Goal: Task Accomplishment & Management: Use online tool/utility

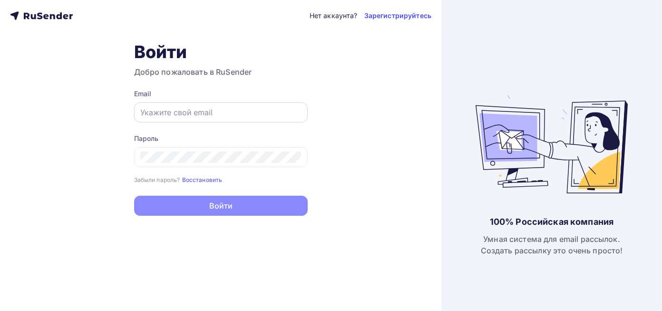
click at [180, 115] on input "text" at bounding box center [220, 112] width 161 height 11
type input "[EMAIL_ADDRESS][DOMAIN_NAME]"
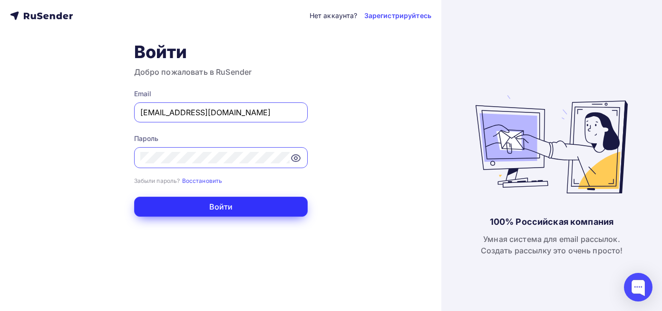
click at [237, 207] on button "Войти" at bounding box center [221, 206] width 174 height 20
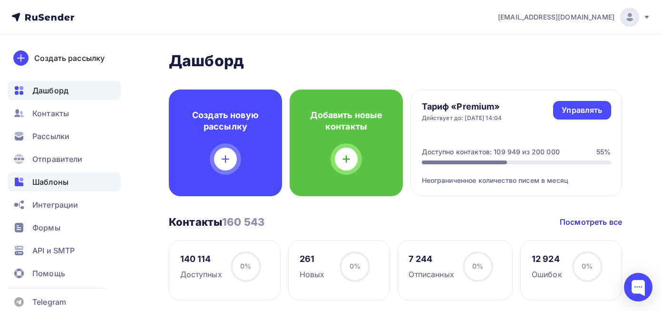
click at [77, 186] on div "Шаблоны" at bounding box center [64, 181] width 113 height 19
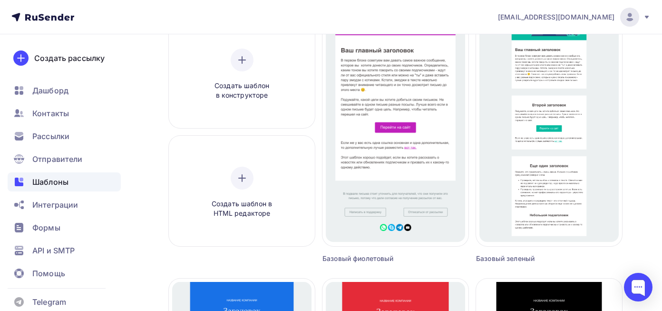
scroll to position [38, 0]
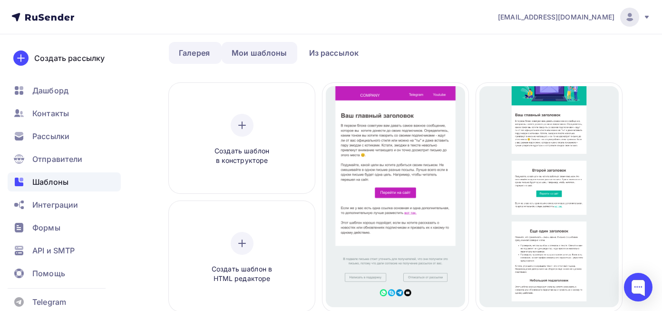
click at [264, 49] on link "Мои шаблоны" at bounding box center [260, 53] width 76 height 22
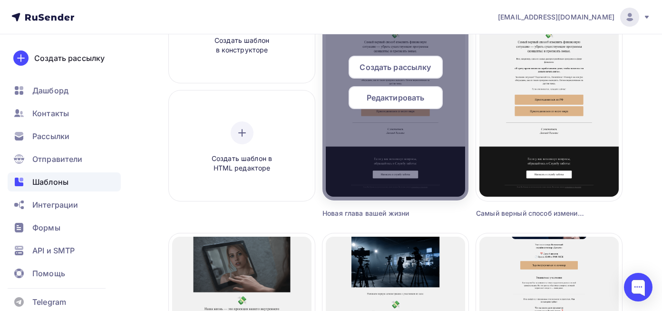
scroll to position [153, 0]
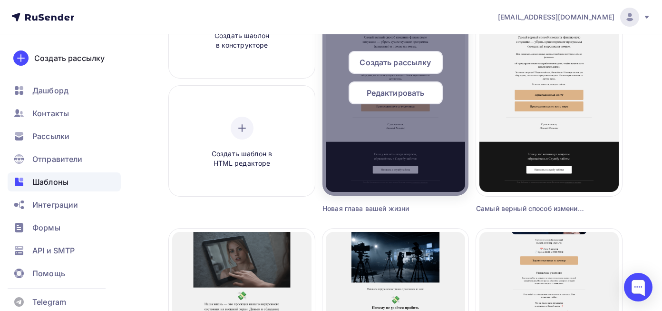
click at [395, 93] on span "Редактировать" at bounding box center [396, 92] width 58 height 11
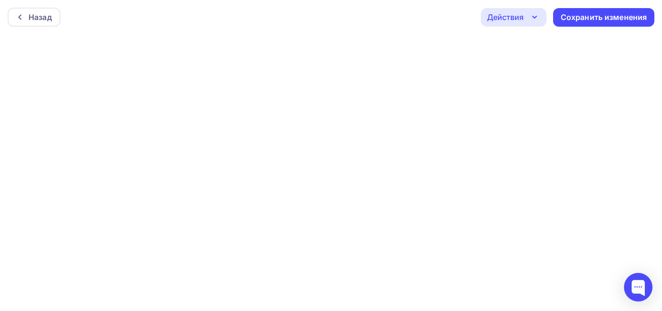
click at [262, 107] on div at bounding box center [331, 172] width 662 height 276
